Goal: Navigation & Orientation: Find specific page/section

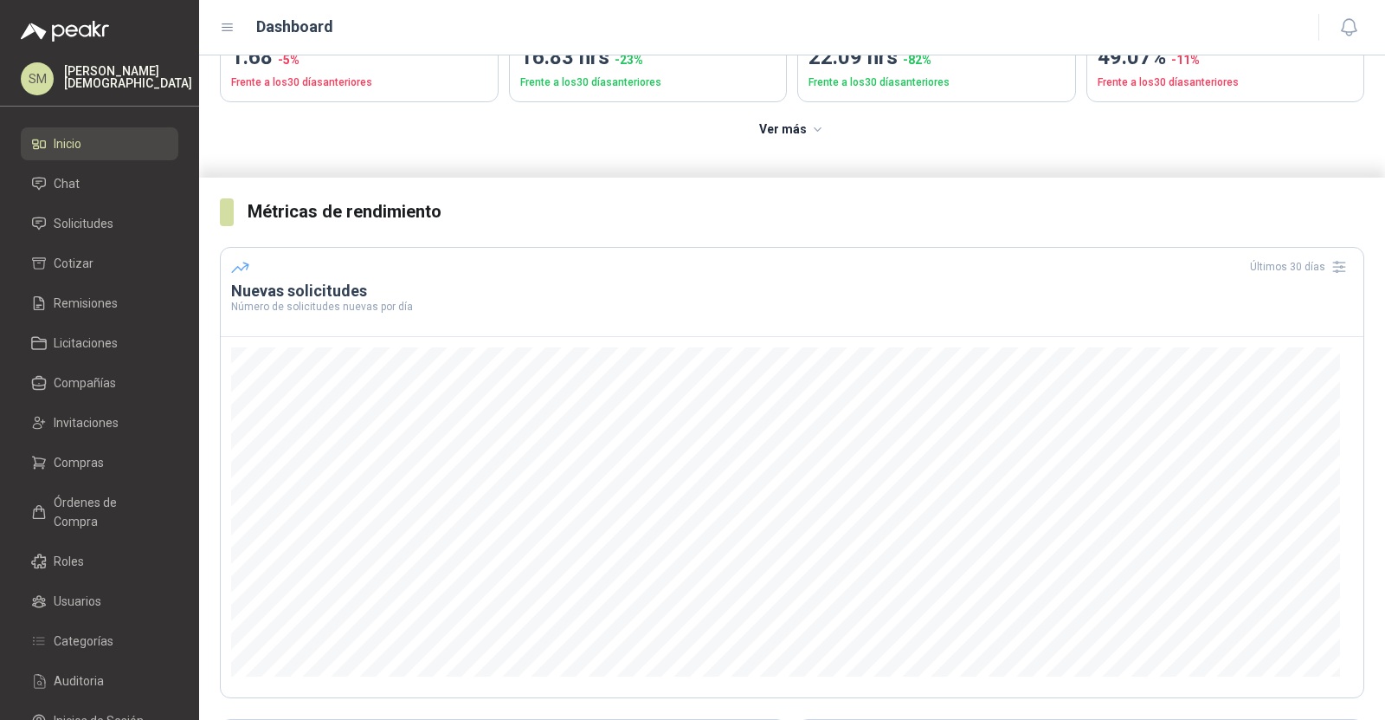
scroll to position [196, 0]
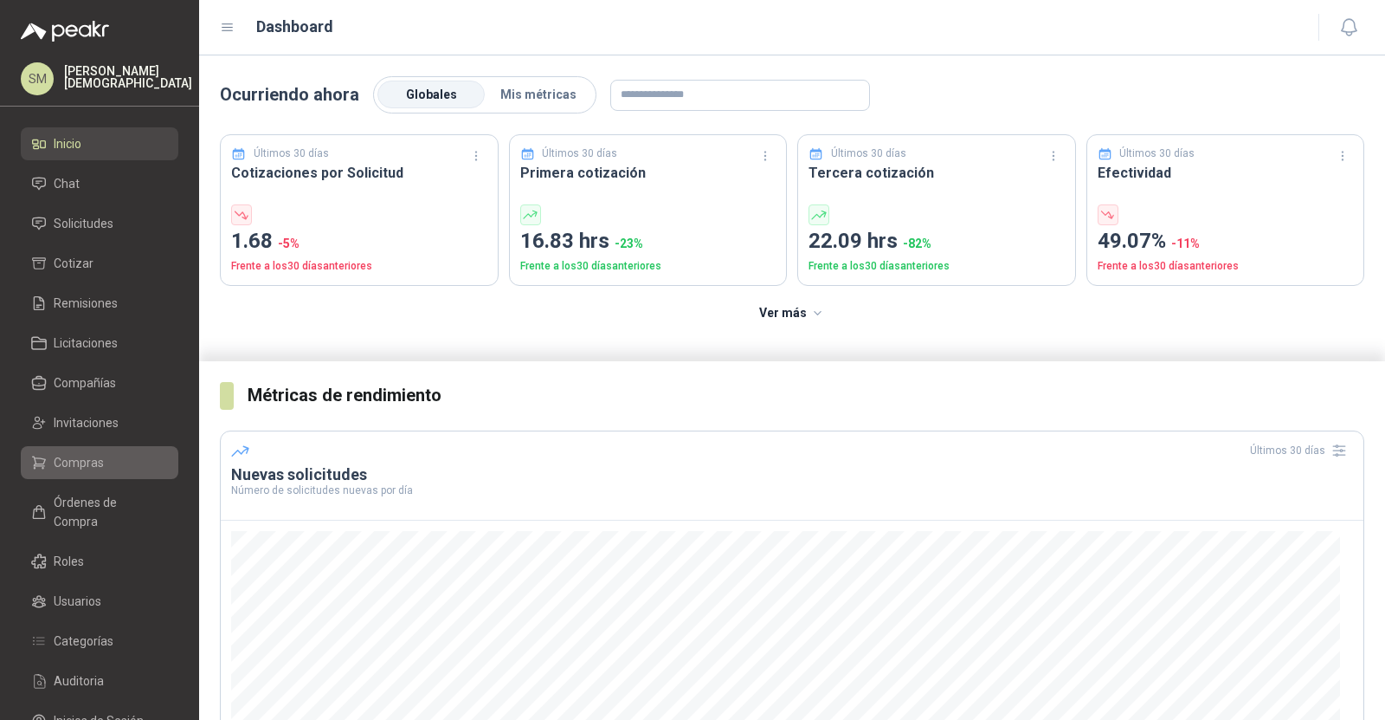
click at [83, 451] on link "Compras" at bounding box center [100, 462] width 158 height 33
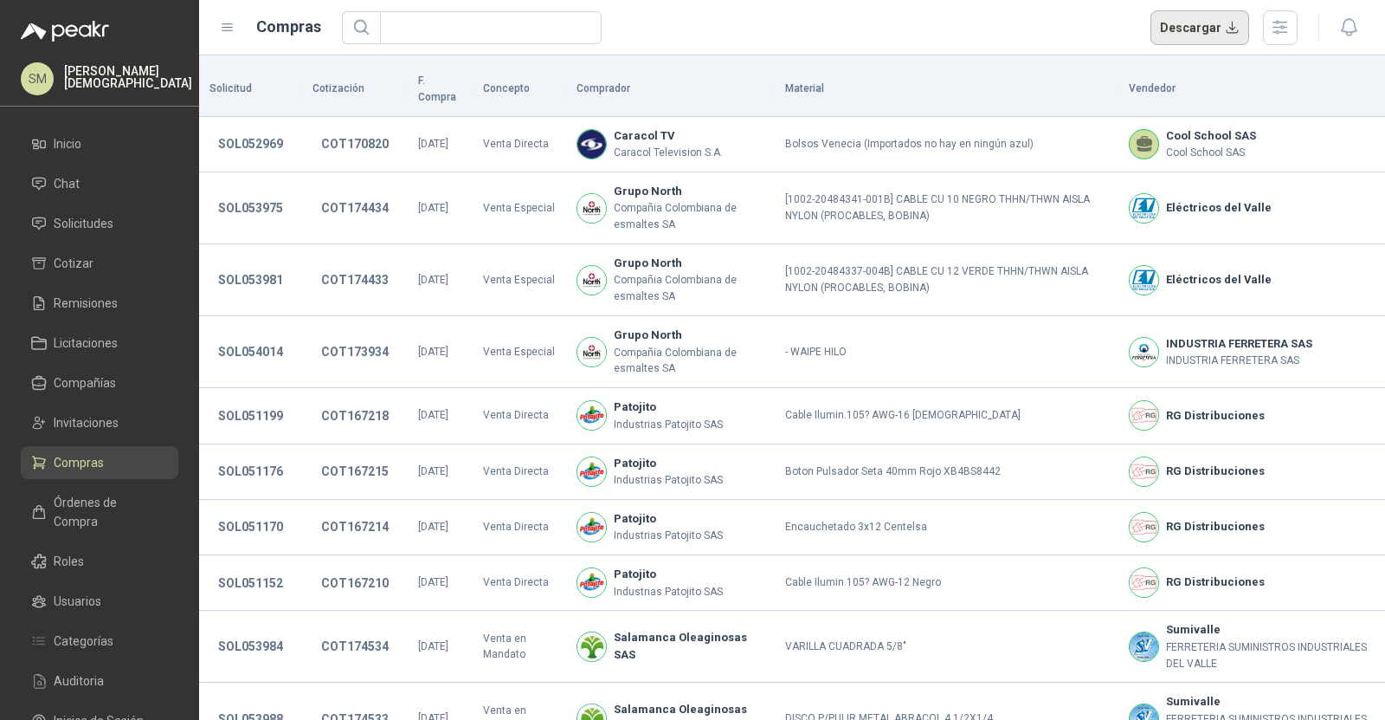
click at [1185, 22] on button "Descargar" at bounding box center [1201, 27] width 100 height 35
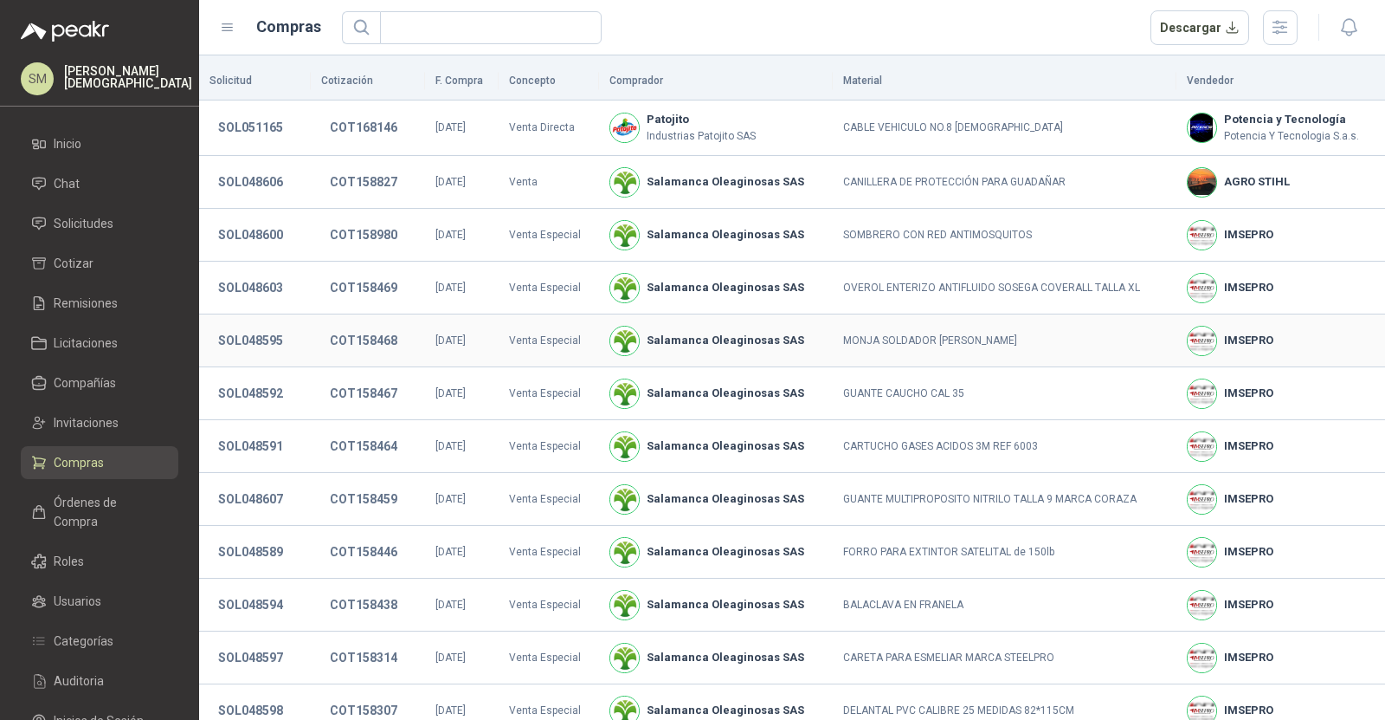
scroll to position [229, 0]
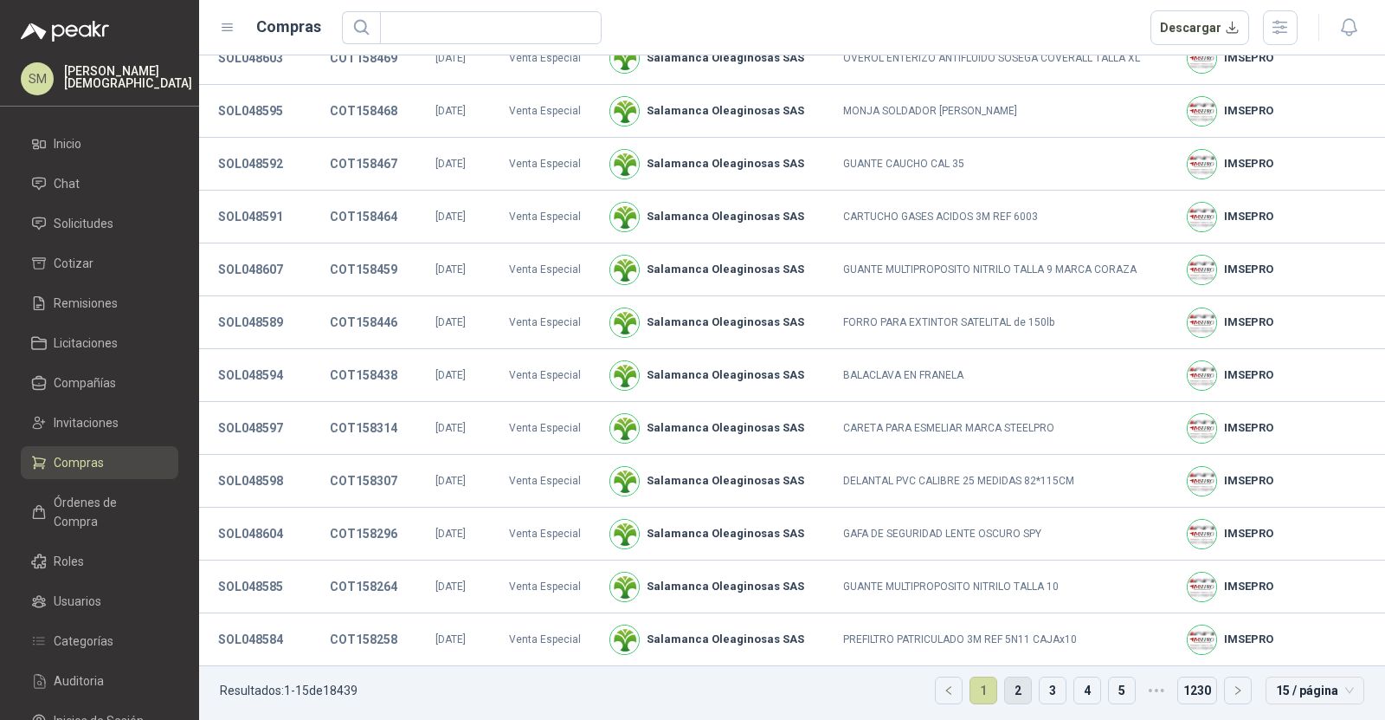
click at [1005, 681] on link "2" at bounding box center [1018, 690] width 26 height 26
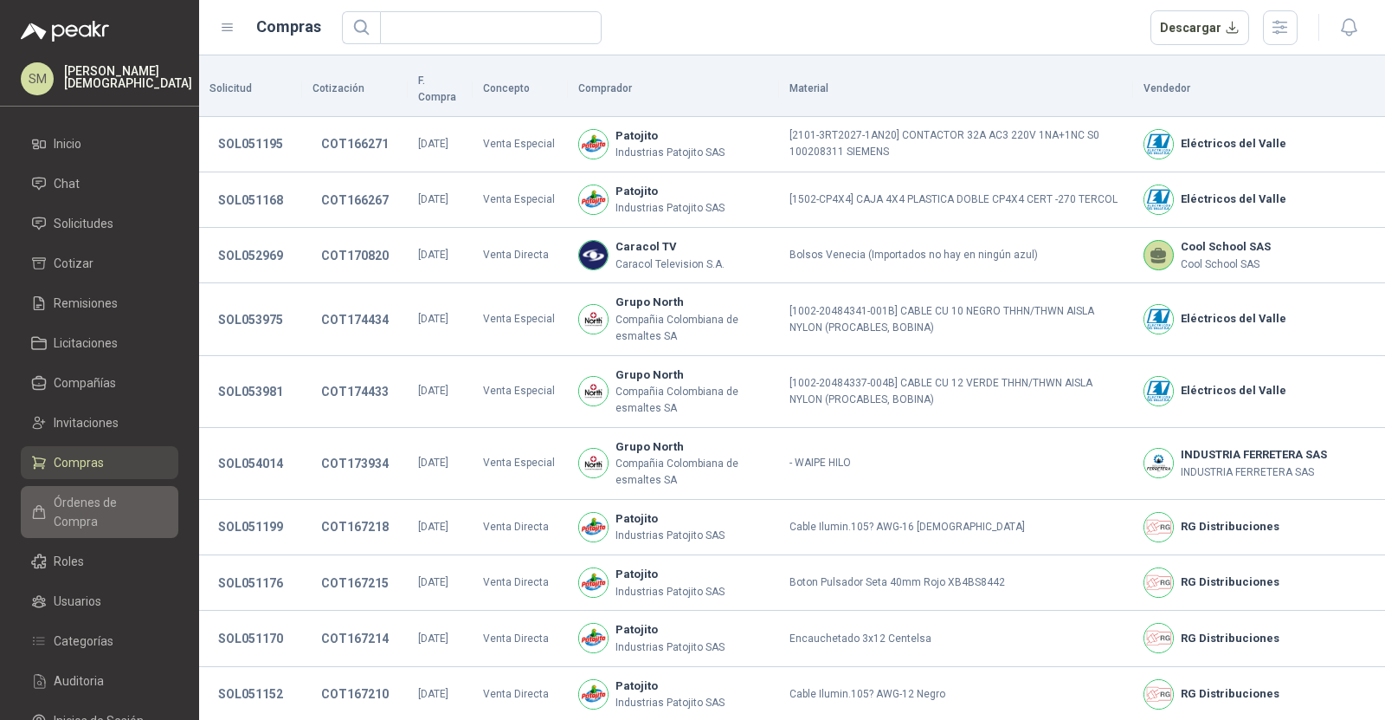
click at [99, 498] on span "Órdenes de Compra" at bounding box center [108, 512] width 108 height 38
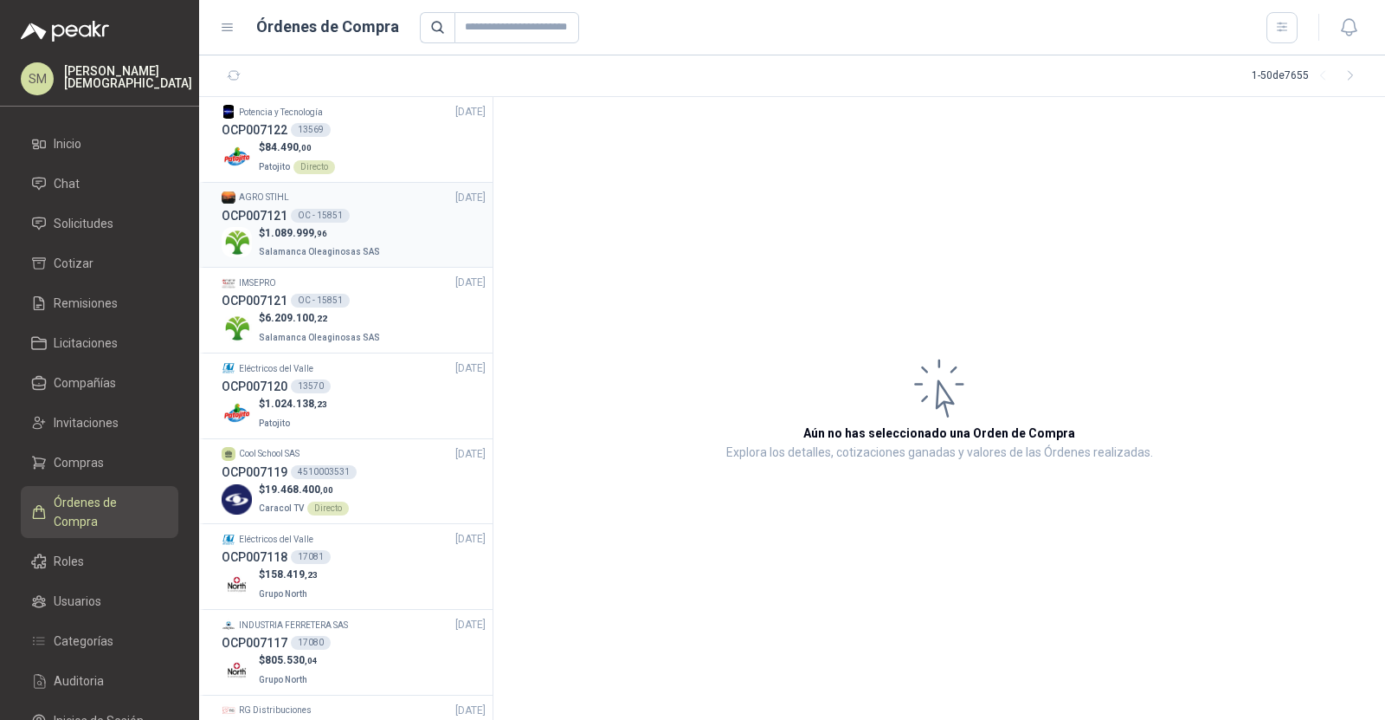
click at [352, 217] on div "OCP007121 OC - 15851" at bounding box center [354, 215] width 264 height 19
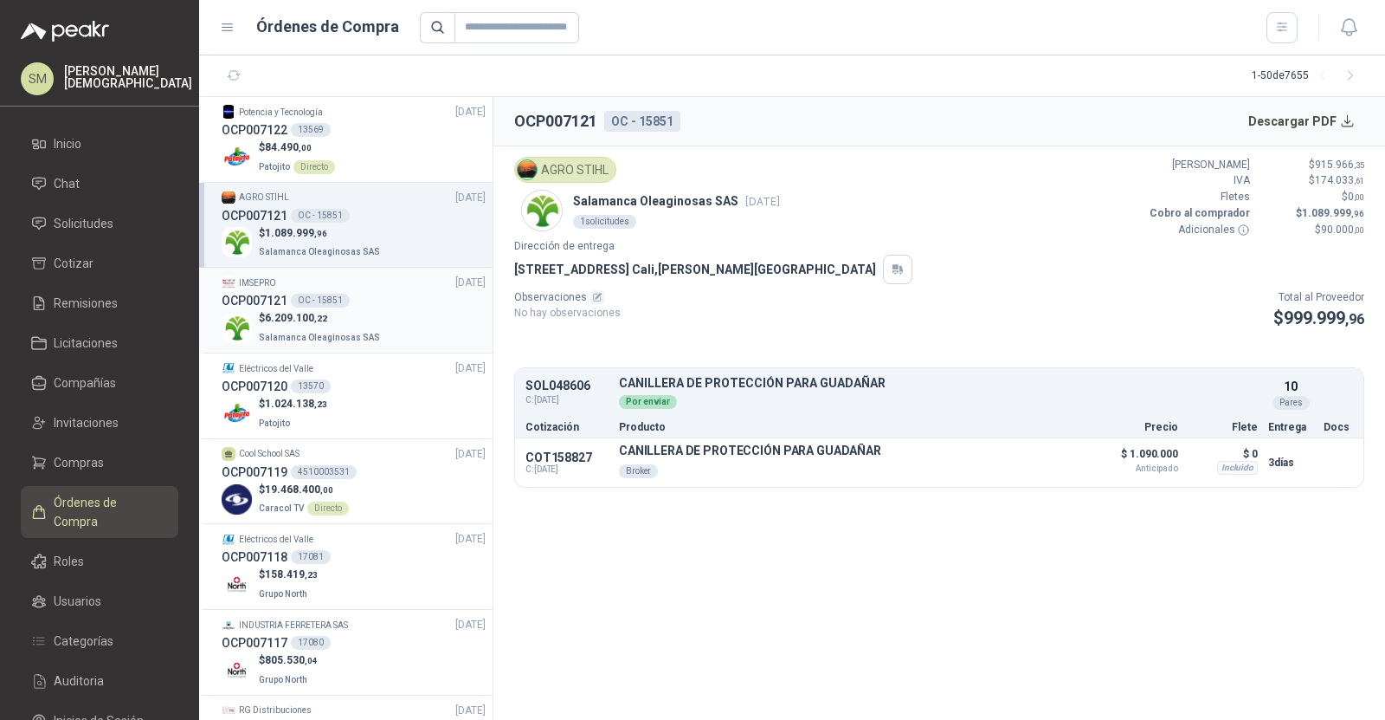
click at [345, 294] on div "OCP007121 OC - 15851" at bounding box center [354, 300] width 264 height 19
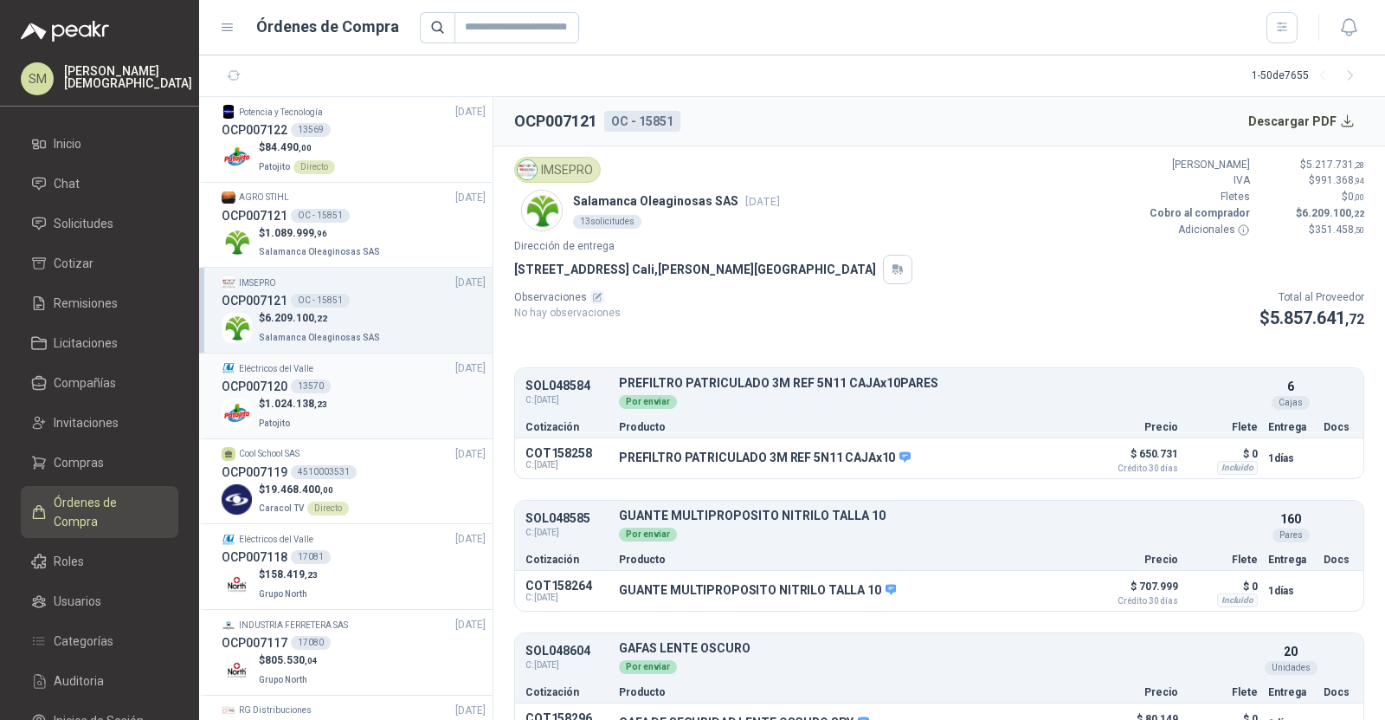
click at [340, 405] on div "$ 1.024.138 ,23 Patojito" at bounding box center [354, 414] width 264 height 36
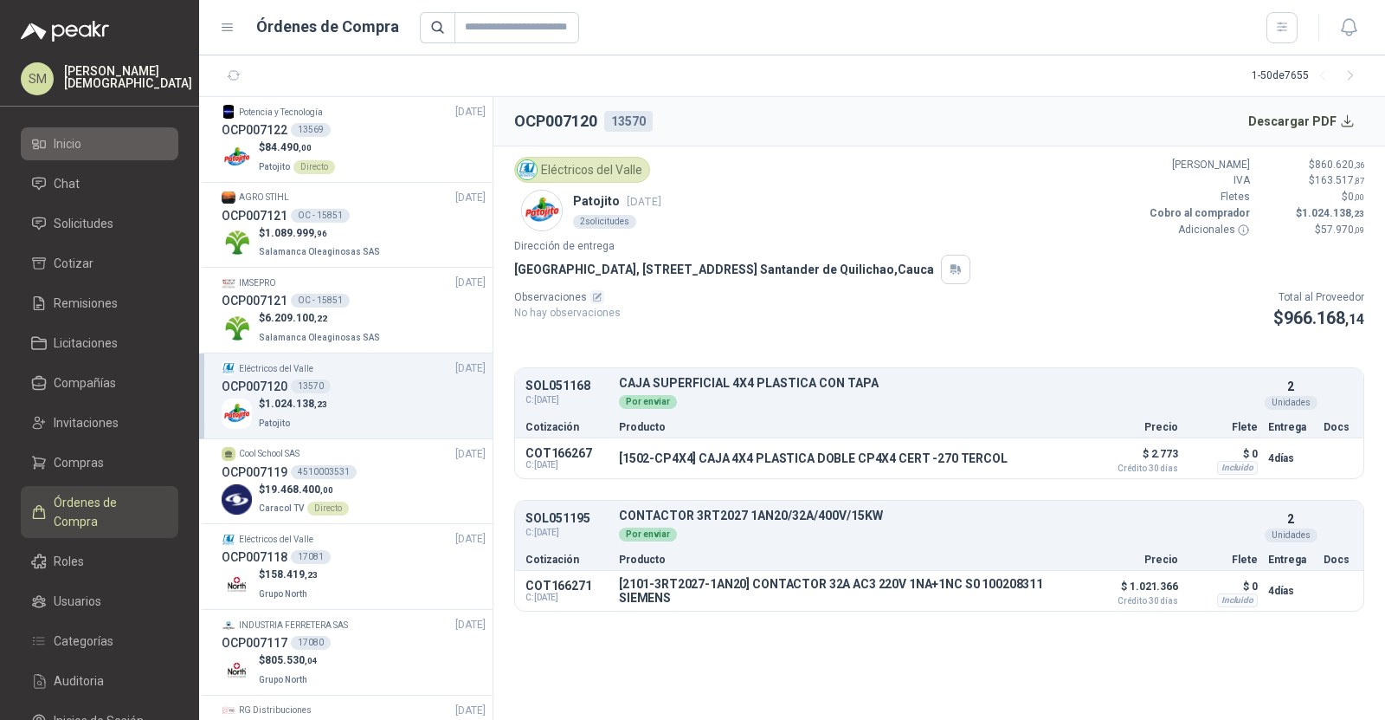
click at [94, 146] on li "Inicio" at bounding box center [99, 143] width 137 height 19
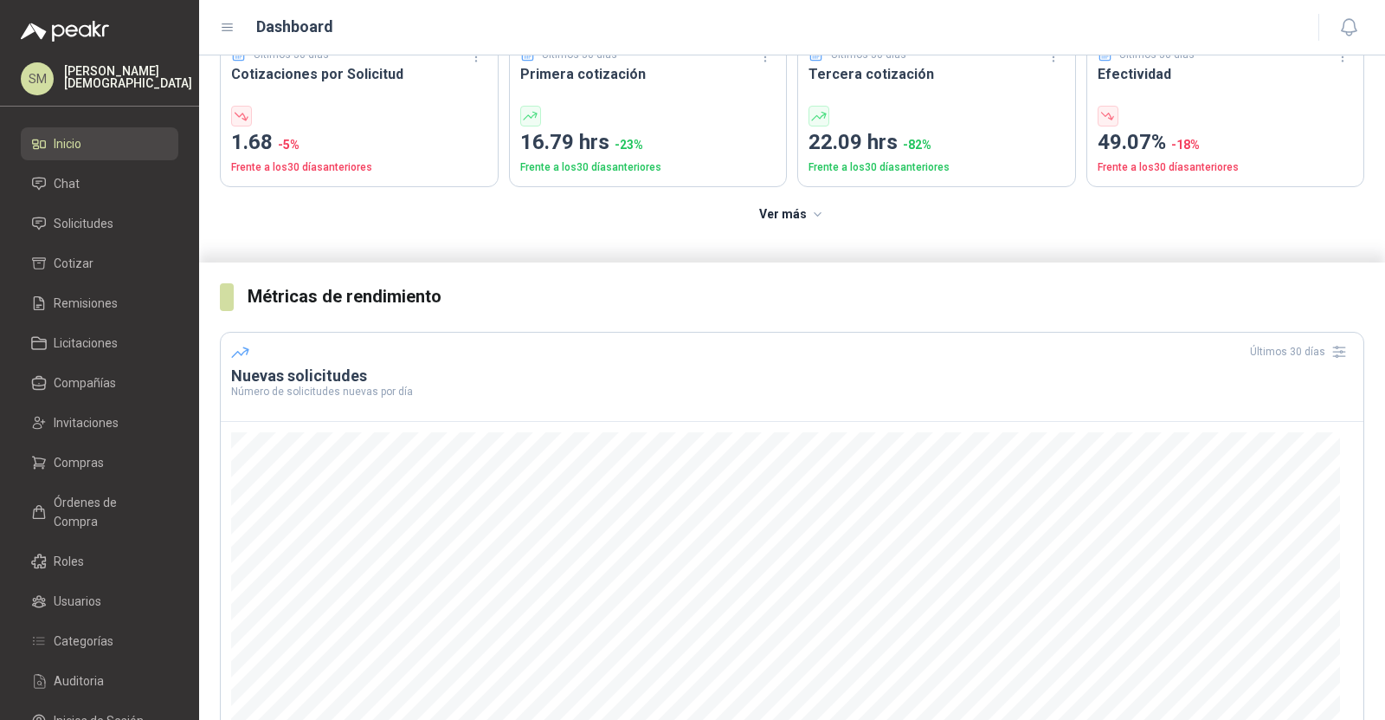
scroll to position [113, 0]
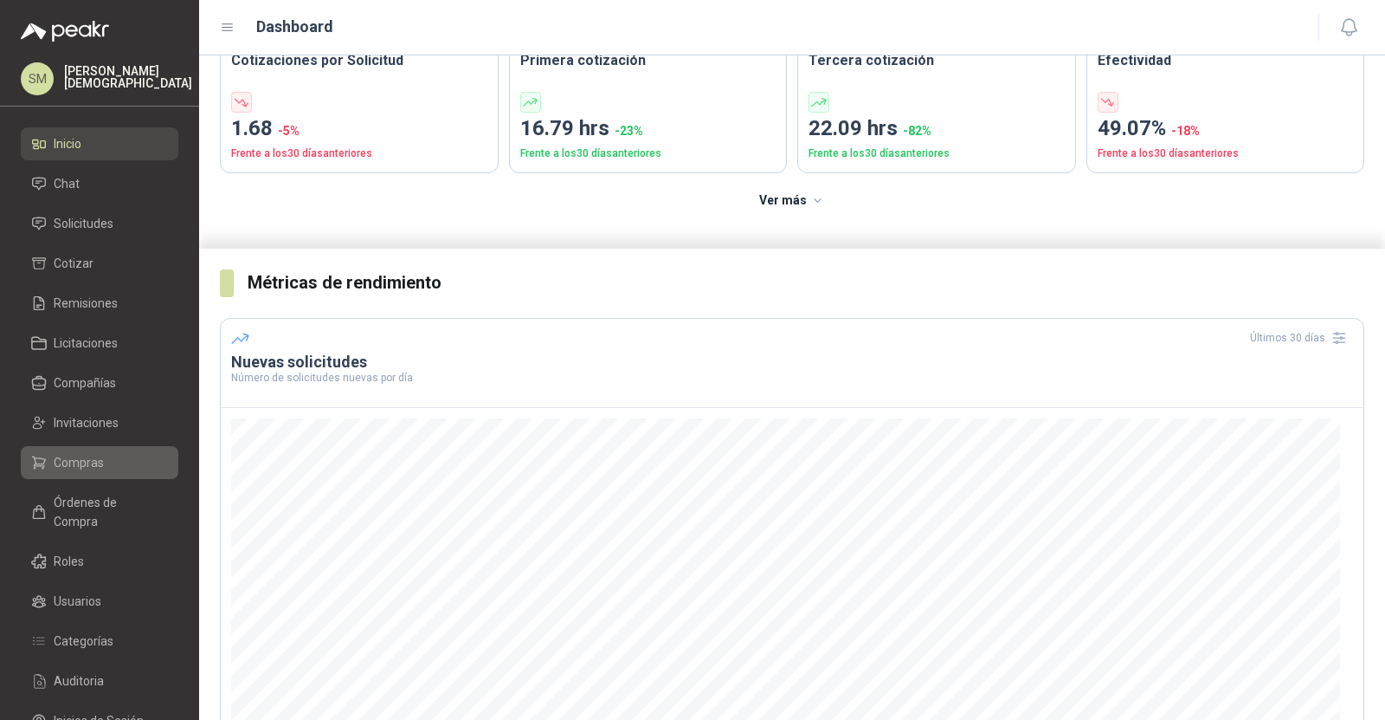
click at [94, 460] on span "Compras" at bounding box center [79, 462] width 50 height 19
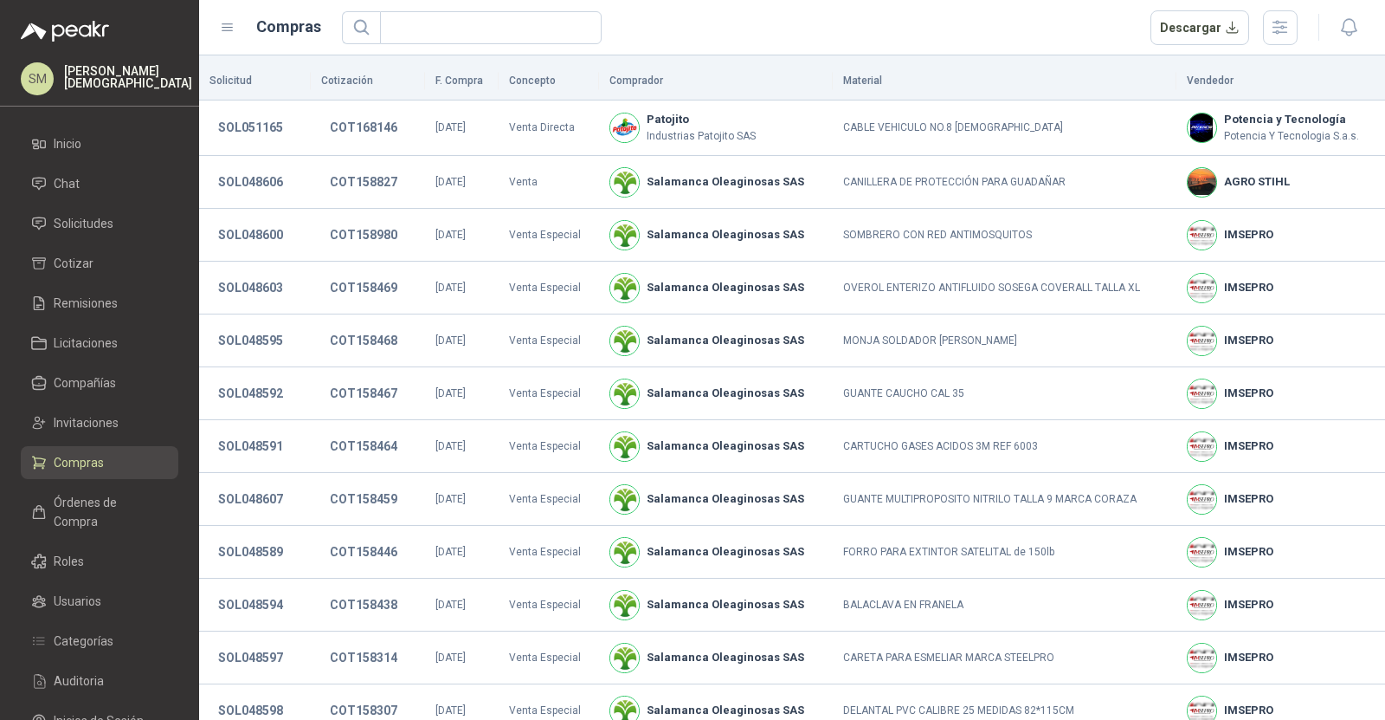
click at [115, 78] on p "Simón Mosquera" at bounding box center [128, 77] width 128 height 24
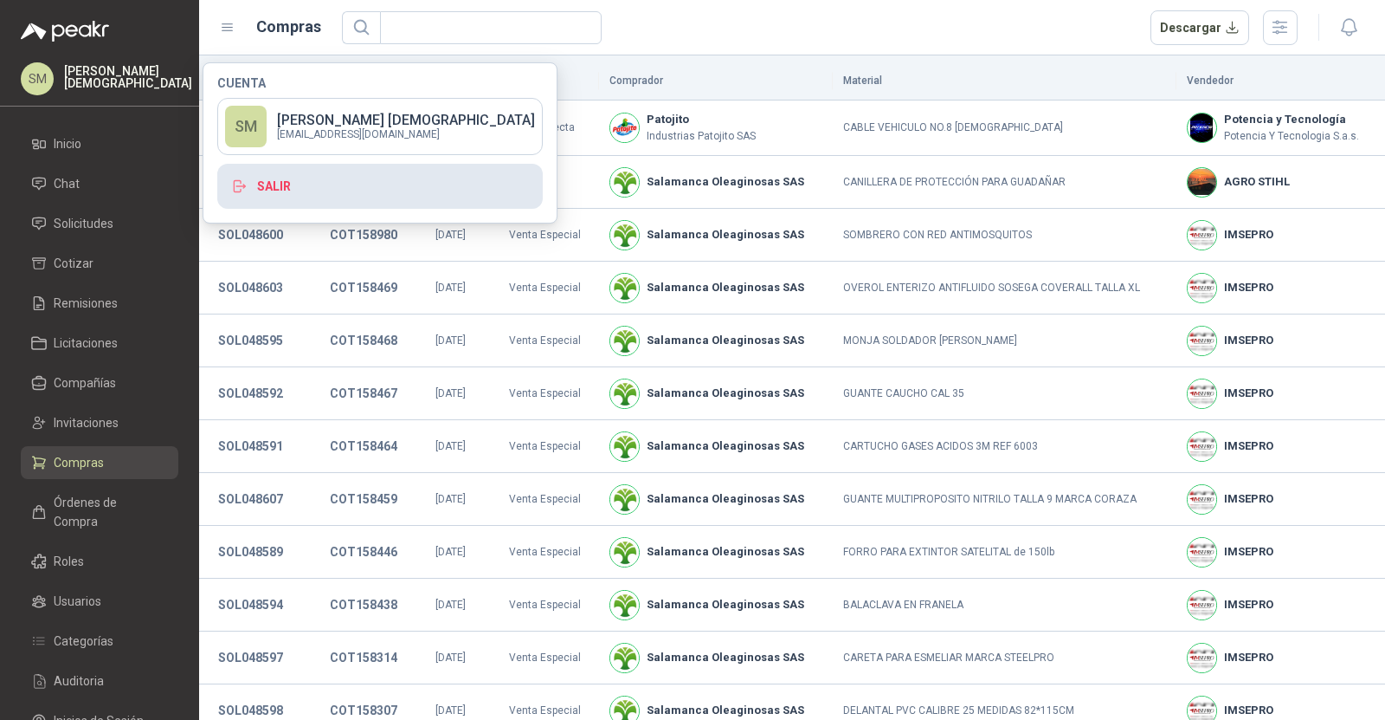
click at [272, 180] on button "Salir" at bounding box center [380, 186] width 326 height 45
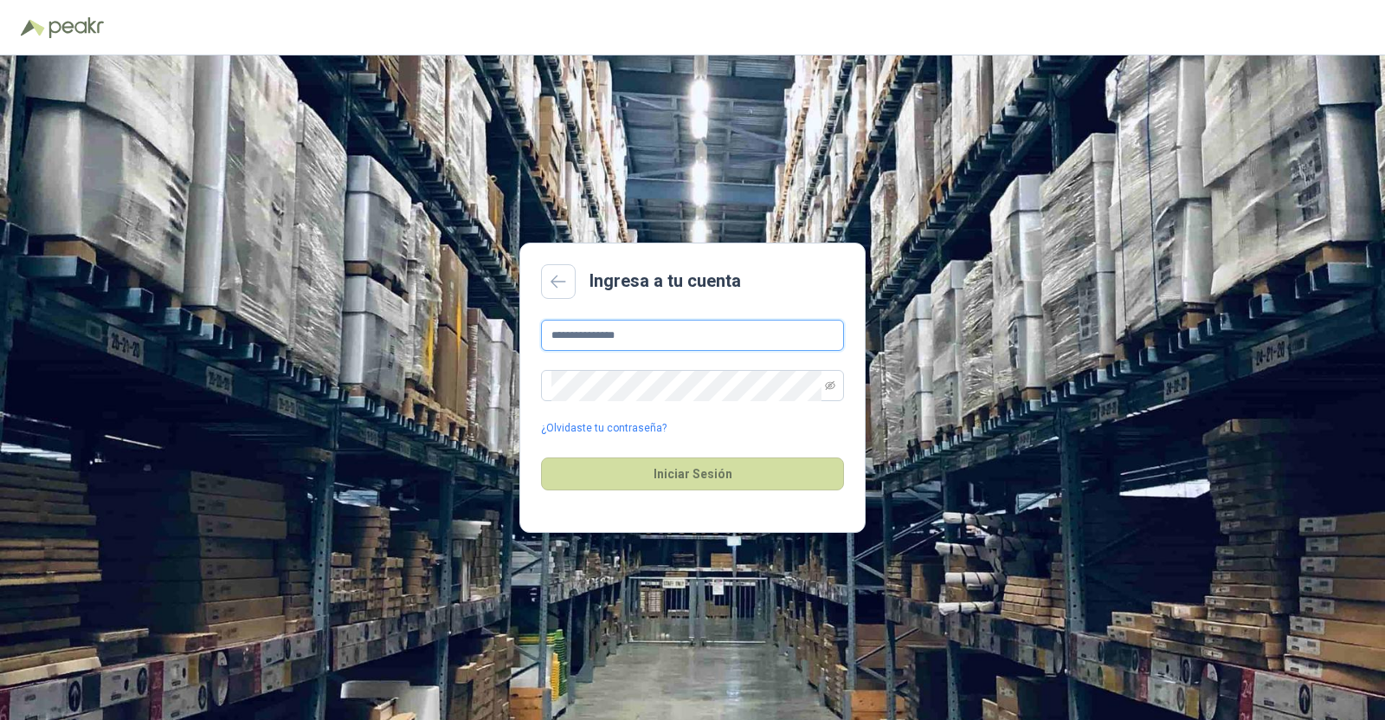
click at [656, 340] on input "**********" at bounding box center [692, 335] width 303 height 31
type input "**********"
click at [685, 477] on button "Iniciar Sesión" at bounding box center [692, 473] width 303 height 33
